Goal: Check status: Check status

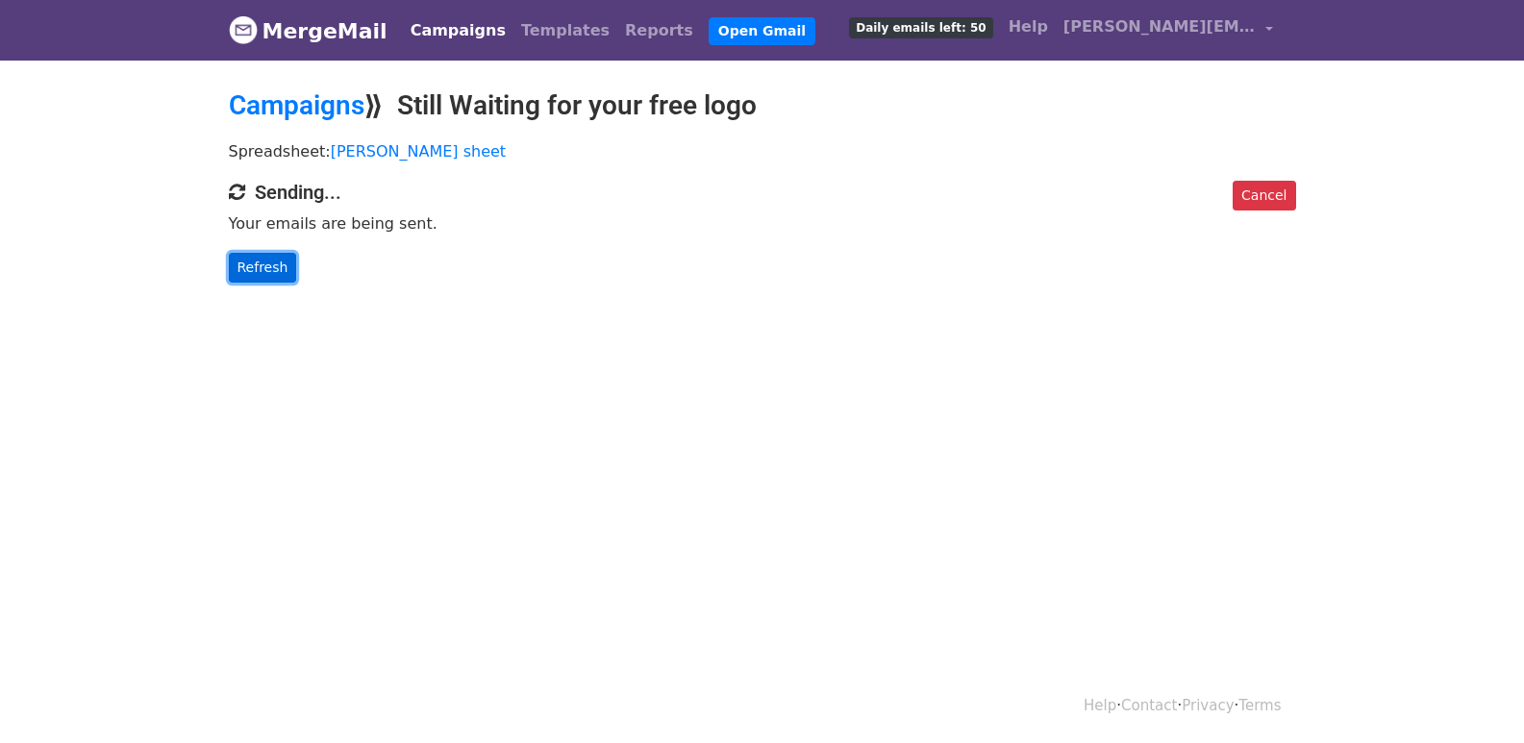
click at [260, 259] on link "Refresh" at bounding box center [263, 268] width 68 height 30
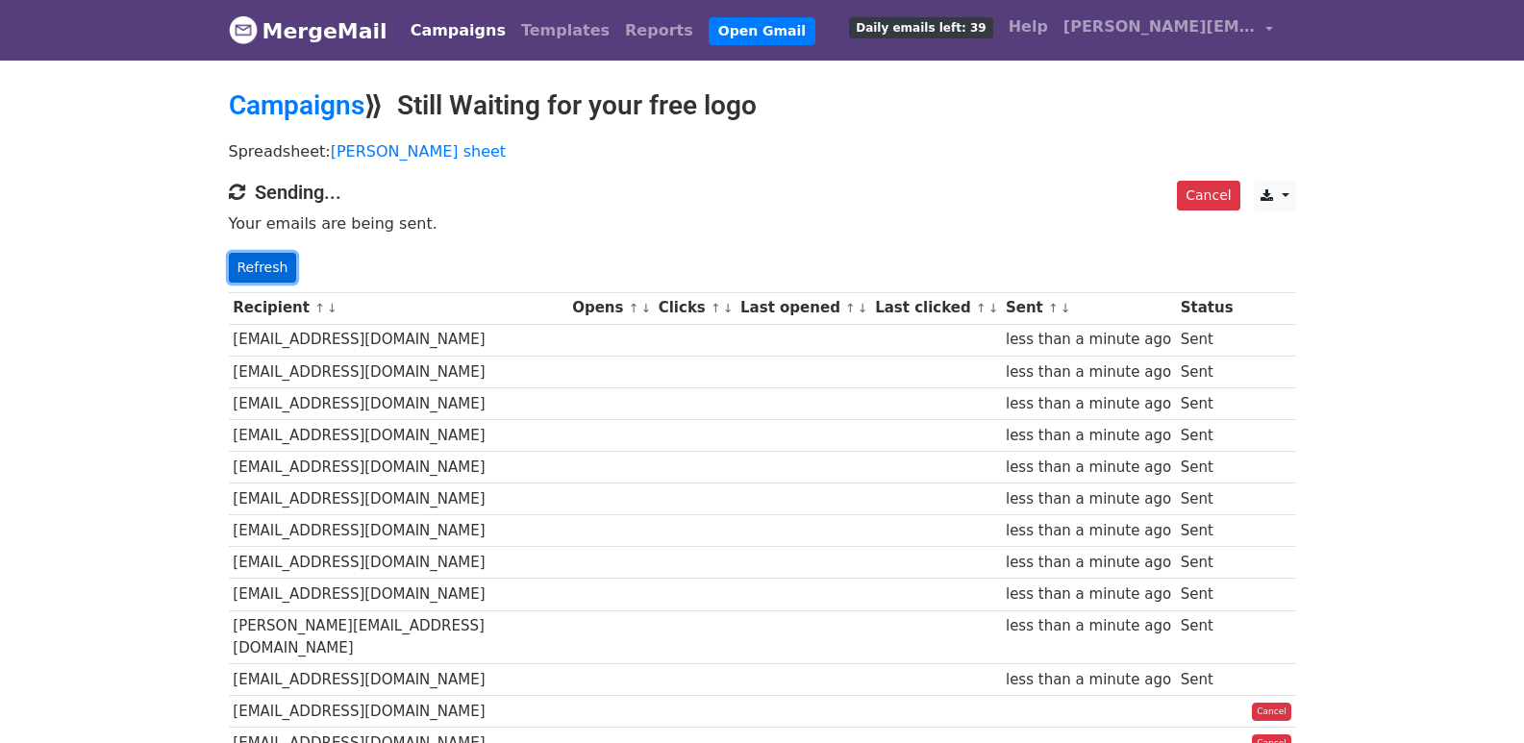
click at [260, 271] on link "Refresh" at bounding box center [263, 268] width 68 height 30
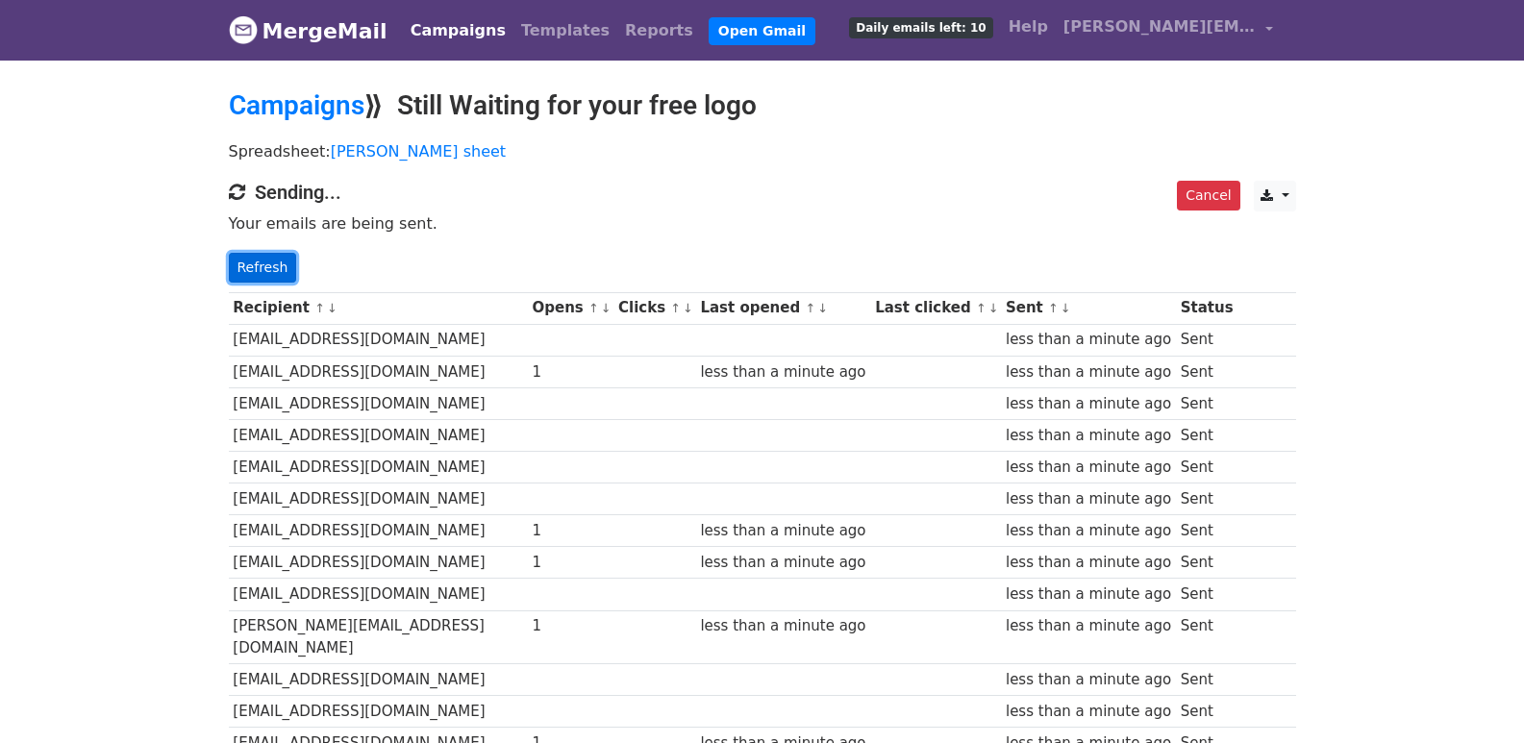
click at [260, 271] on link "Refresh" at bounding box center [263, 268] width 68 height 30
